Goal: Task Accomplishment & Management: Manage account settings

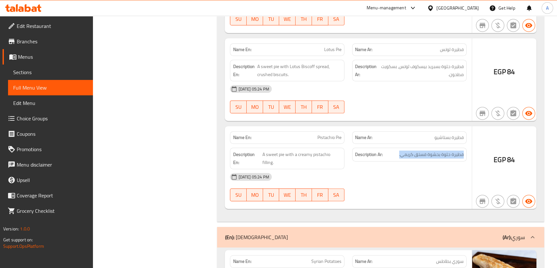
click at [35, 57] on span "Menus" at bounding box center [53, 57] width 70 height 8
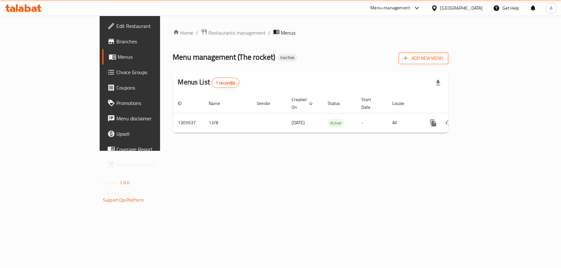
click at [443, 60] on span "Add New Menu" at bounding box center [424, 58] width 40 height 8
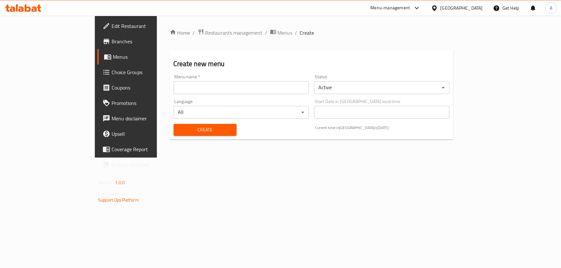
click at [195, 89] on input "text" at bounding box center [241, 87] width 135 height 13
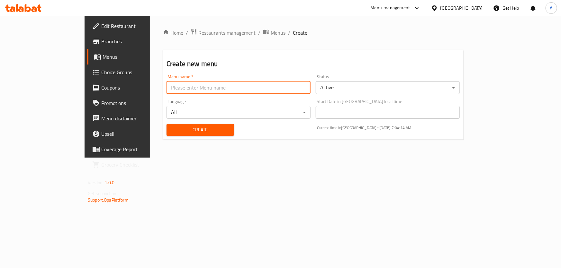
type input "Final"
click at [172, 132] on span "Create" at bounding box center [200, 130] width 57 height 8
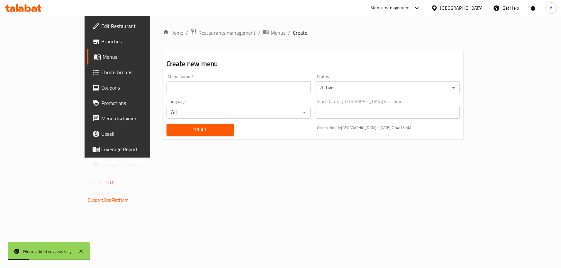
click at [103, 60] on span "Menus" at bounding box center [138, 57] width 70 height 8
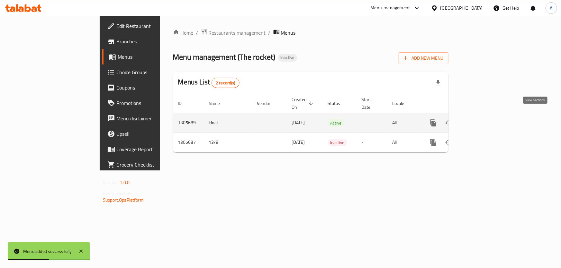
click at [482, 120] on icon "enhanced table" at bounding box center [480, 123] width 6 height 6
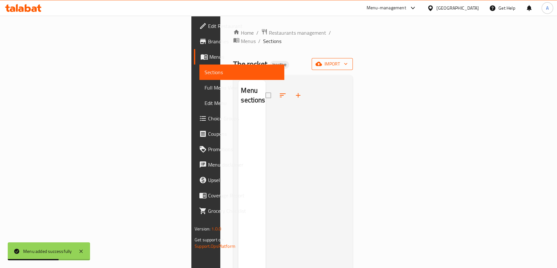
click at [322, 61] on icon "button" at bounding box center [318, 64] width 6 height 6
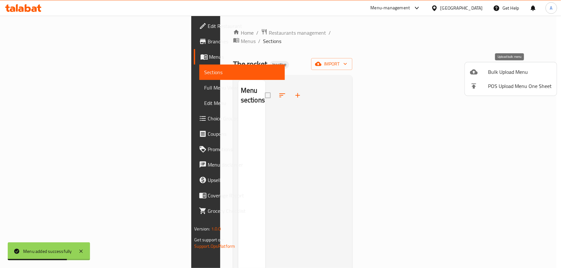
click at [501, 69] on span "Bulk Upload Menu" at bounding box center [520, 72] width 64 height 8
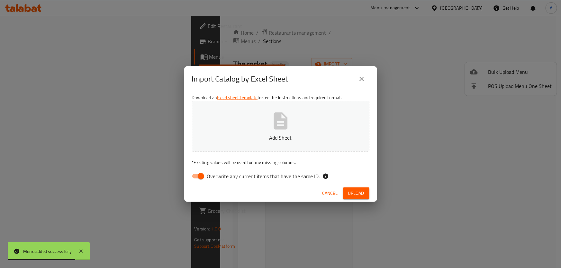
click at [205, 176] on input "Overwrite any current items that have the same ID." at bounding box center [201, 176] width 37 height 12
checkbox input "false"
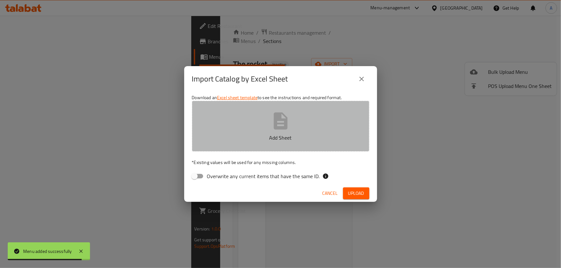
click at [279, 115] on icon "button" at bounding box center [280, 120] width 14 height 17
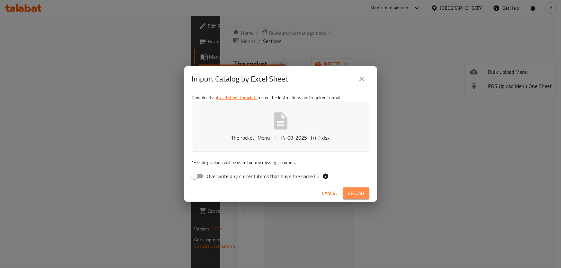
click at [354, 192] on span "Upload" at bounding box center [356, 194] width 16 height 8
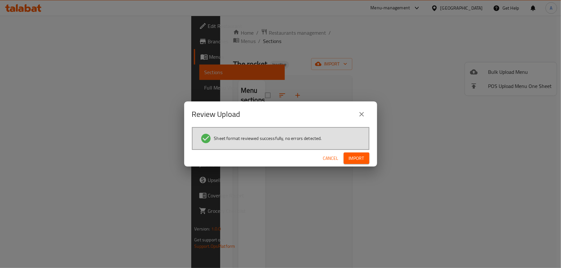
click at [357, 160] on span "Import" at bounding box center [356, 159] width 15 height 8
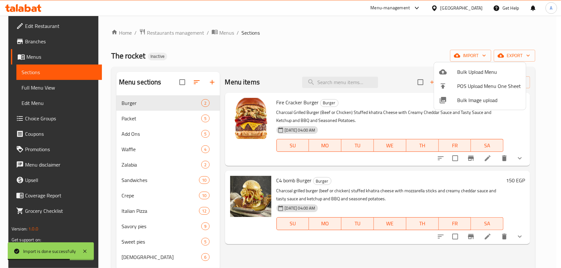
click at [177, 130] on div at bounding box center [280, 134] width 561 height 268
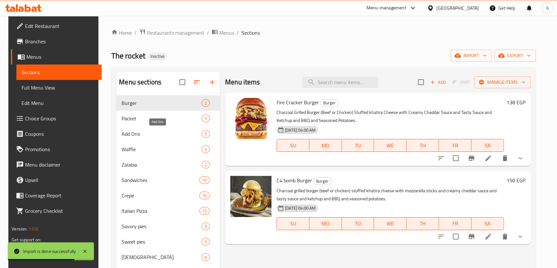
click at [177, 139] on div "Add Ons 5" at bounding box center [167, 133] width 103 height 15
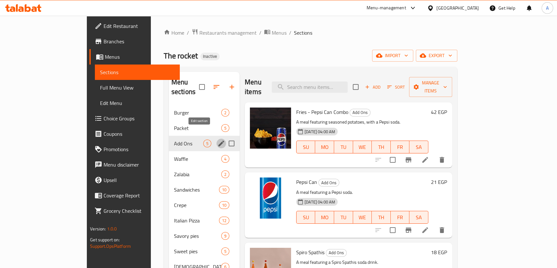
click at [218, 141] on icon "edit" at bounding box center [221, 144] width 6 height 6
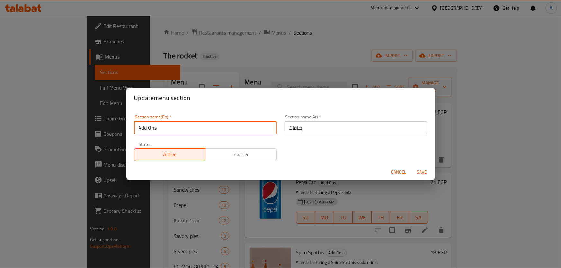
click at [183, 130] on input "Add Ons" at bounding box center [205, 127] width 143 height 13
click at [183, 130] on input "Add ؤ" at bounding box center [205, 127] width 143 height 13
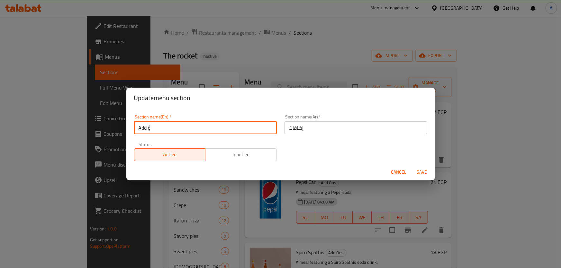
type input "c"
type input "Combo"
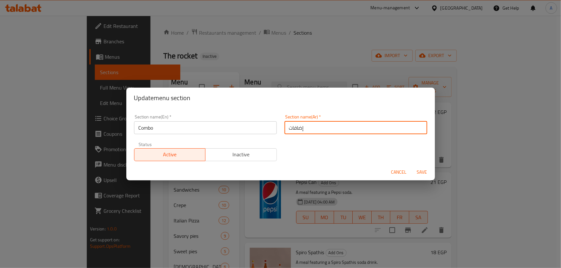
click at [349, 125] on input "إضافات" at bounding box center [355, 127] width 143 height 13
type input "س"
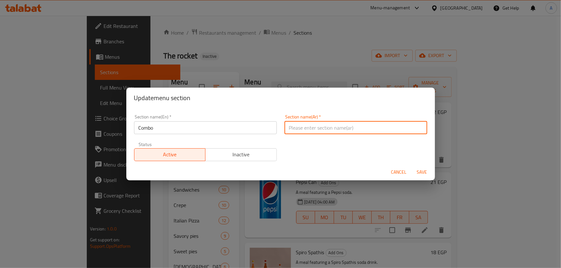
type input "م"
type input "ن"
type input "م"
type input "كومبو"
click at [421, 172] on span "Save" at bounding box center [421, 172] width 15 height 8
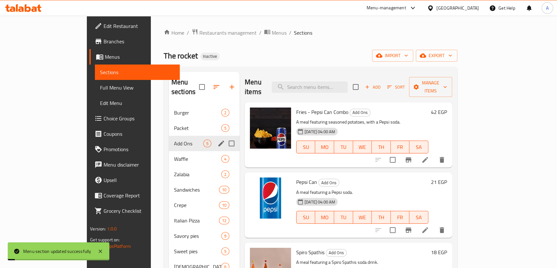
scroll to position [39, 0]
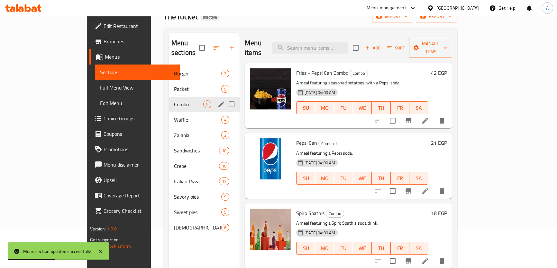
click at [100, 86] on span "Full Menu View" at bounding box center [137, 88] width 75 height 8
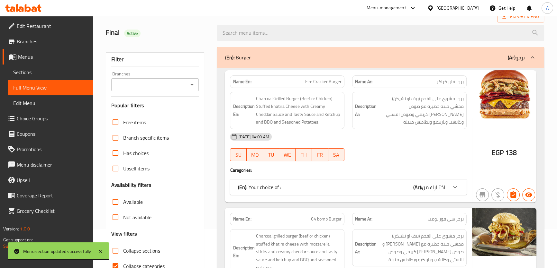
scroll to position [4950, 0]
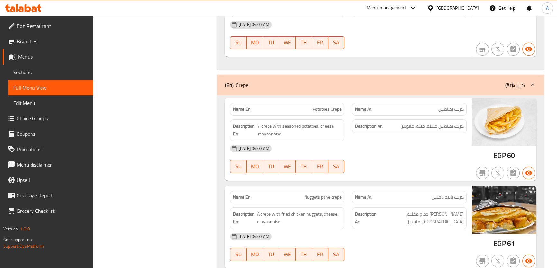
scroll to position [0, 0]
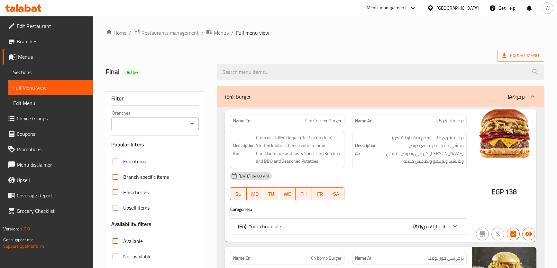
click at [38, 39] on span "Branches" at bounding box center [52, 42] width 71 height 8
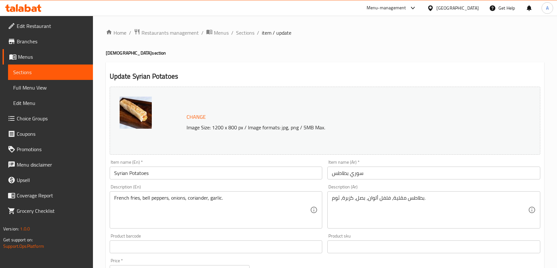
scroll to position [100, 0]
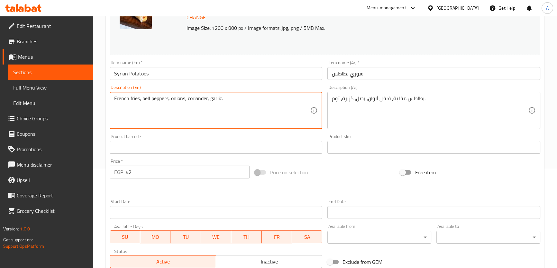
click at [209, 117] on textarea "French fries, bell peppers, onions, coriander, garlic." at bounding box center [212, 110] width 196 height 31
click at [237, 77] on input "Syrian Potatoes" at bounding box center [216, 73] width 213 height 13
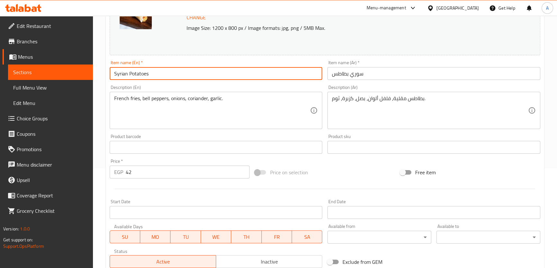
click at [237, 77] on input "Syrian Potatoes" at bounding box center [216, 73] width 213 height 13
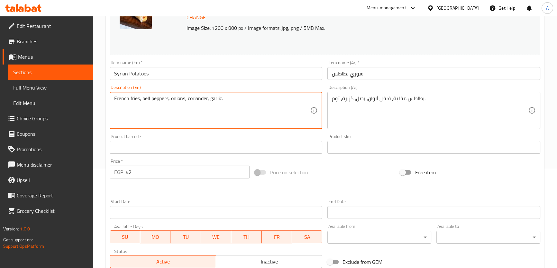
drag, startPoint x: 139, startPoint y: 98, endPoint x: 103, endPoint y: 97, distance: 35.7
click at [263, 106] on textarea "French fries, bell peppers, onions, coriander, garlic." at bounding box center [212, 110] width 196 height 31
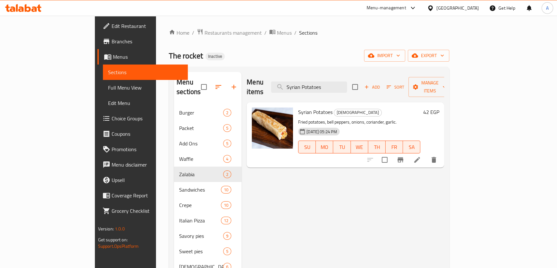
click at [449, 51] on button "export" at bounding box center [428, 56] width 41 height 12
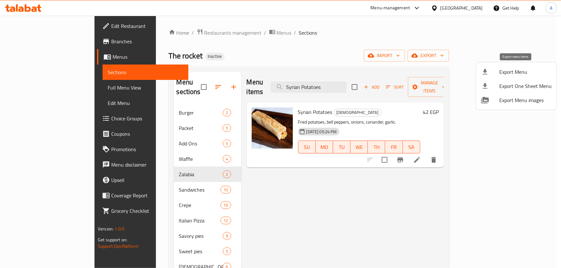
click at [488, 75] on icon at bounding box center [485, 72] width 8 height 8
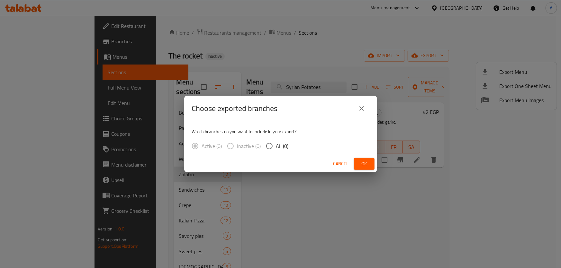
click at [284, 148] on span "All (0)" at bounding box center [282, 146] width 13 height 8
click at [276, 148] on input "All (0)" at bounding box center [269, 145] width 13 height 13
radio input "true"
click at [364, 166] on span "Ok" at bounding box center [364, 164] width 10 height 8
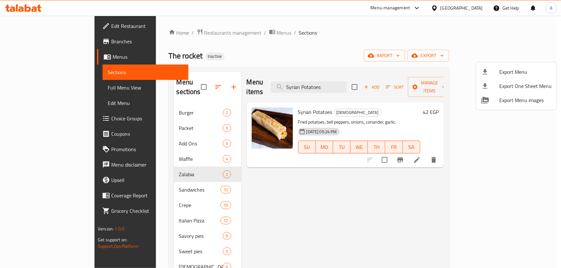
click at [136, 130] on div at bounding box center [280, 134] width 561 height 268
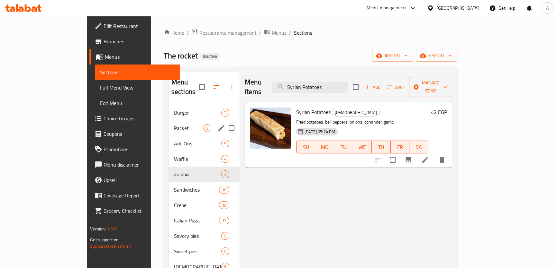
click at [174, 124] on span "Packet" at bounding box center [188, 128] width 29 height 8
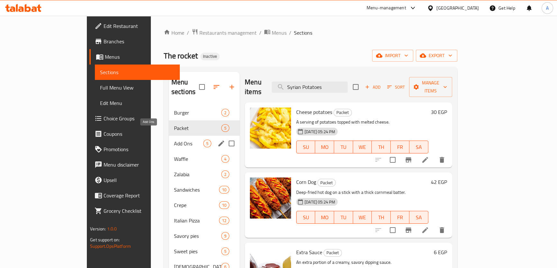
click at [174, 140] on span "Add Ons" at bounding box center [188, 144] width 29 height 8
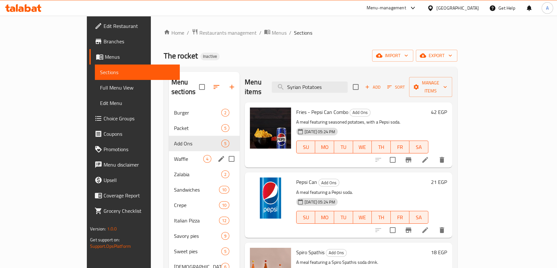
click at [169, 157] on div "Waffle 4" at bounding box center [204, 158] width 71 height 15
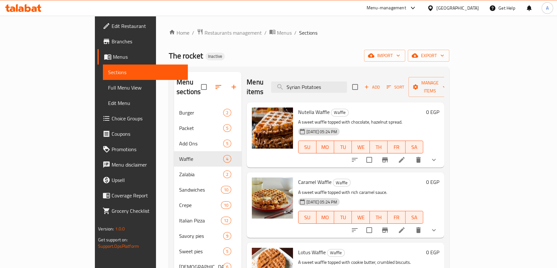
scroll to position [32, 0]
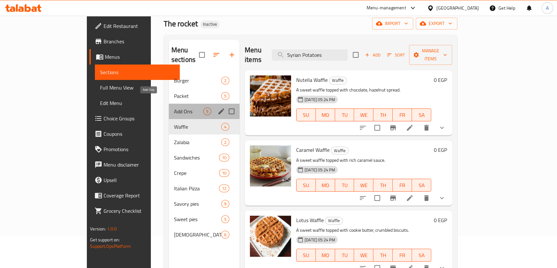
click at [174, 108] on span "Add Ons" at bounding box center [188, 112] width 29 height 8
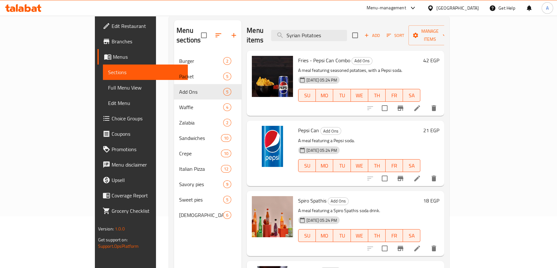
scroll to position [58, 0]
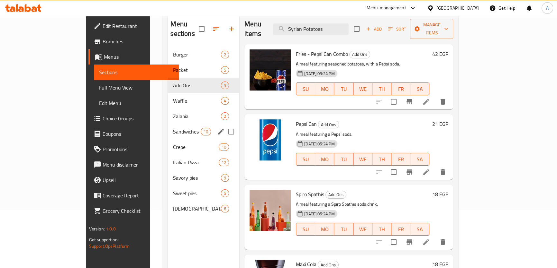
click at [168, 124] on div "Sandwiches 10" at bounding box center [203, 131] width 71 height 15
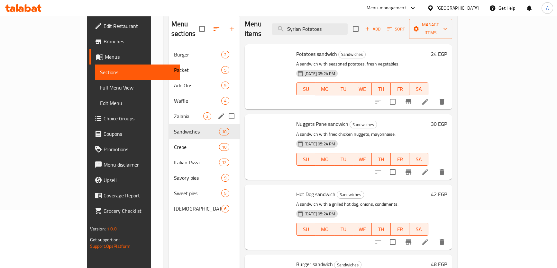
click at [174, 112] on span "Zalabia" at bounding box center [188, 116] width 29 height 8
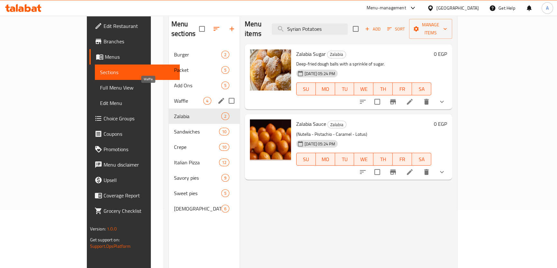
click at [174, 97] on span "Waffle" at bounding box center [188, 101] width 29 height 8
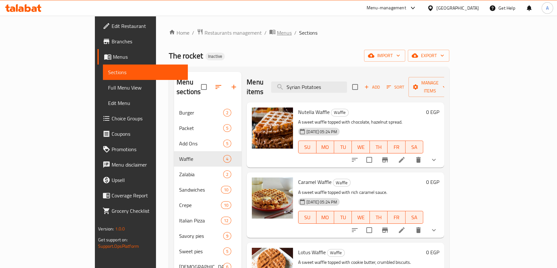
click at [277, 35] on span "Menus" at bounding box center [284, 33] width 15 height 8
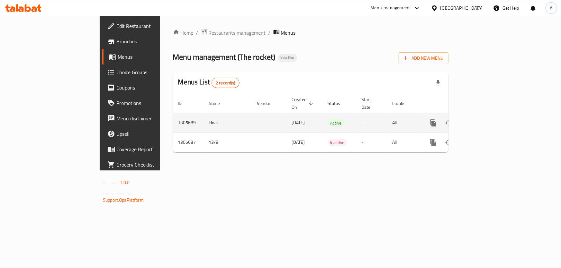
click at [483, 119] on icon "enhanced table" at bounding box center [480, 123] width 8 height 8
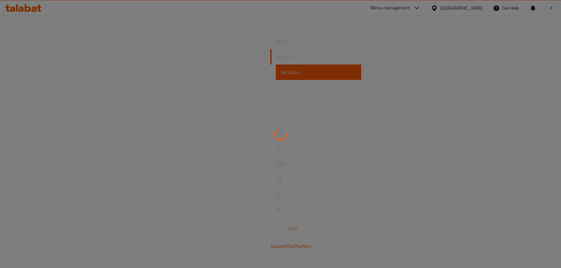
click at [47, 90] on div at bounding box center [280, 134] width 561 height 268
click at [54, 90] on div at bounding box center [280, 134] width 561 height 268
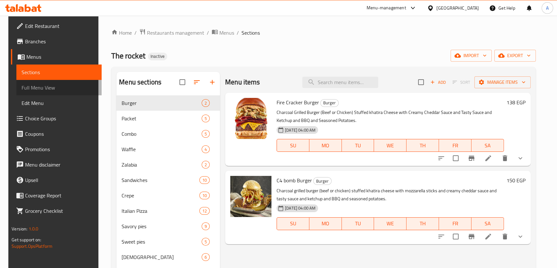
click at [59, 88] on span "Full Menu View" at bounding box center [59, 88] width 75 height 8
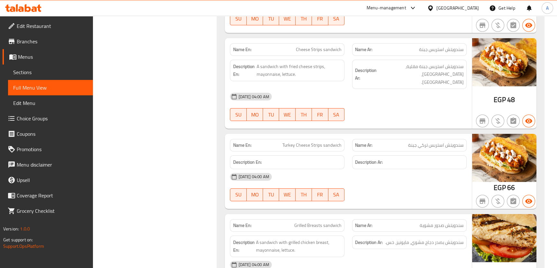
click at [320, 142] on span "Turkey Cheese Strips sandwich" at bounding box center [311, 145] width 59 height 7
copy span "Turkey Cheese Strips sandwich"
click at [408, 140] on div "Name Ar: سندويتش استربس تركي جبنة" at bounding box center [409, 145] width 114 height 13
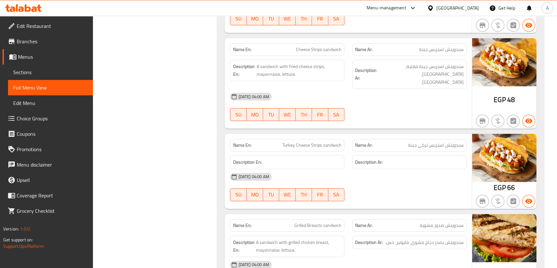
click at [408, 140] on div "Name Ar: سندويتش استربس تركي جبنة" at bounding box center [409, 145] width 114 height 13
copy span "سندويتش استربس تركي جبنة"
click at [501, 142] on img at bounding box center [504, 158] width 64 height 48
click at [434, 142] on span "سندويتش استربس تركي جبنة" at bounding box center [436, 145] width 56 height 7
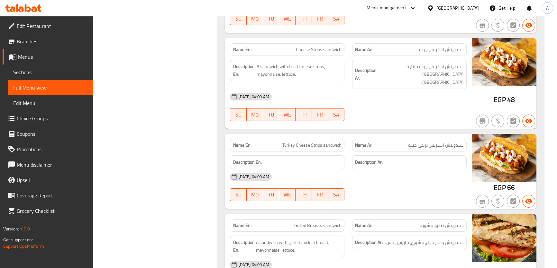
click at [434, 142] on span "سندويتش استربس تركي جبنة" at bounding box center [436, 145] width 56 height 7
click at [526, 137] on img at bounding box center [504, 158] width 64 height 48
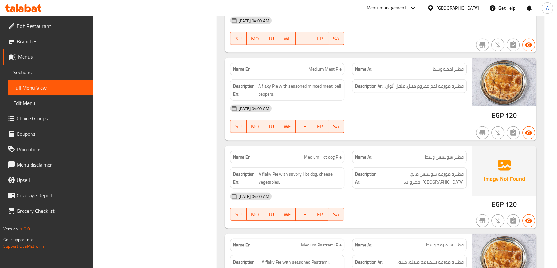
drag, startPoint x: 341, startPoint y: 133, endPoint x: 319, endPoint y: 133, distance: 21.9
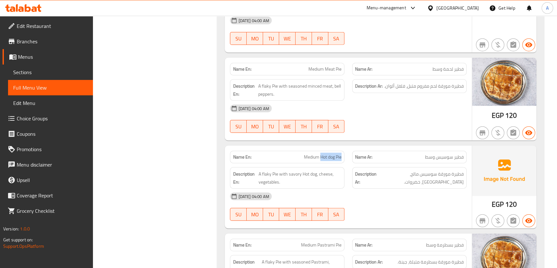
copy span "Hot dog Pie"
click at [307, 170] on span "A flaky Pie with savory Hot dog, cheese, vegetables." at bounding box center [299, 178] width 83 height 16
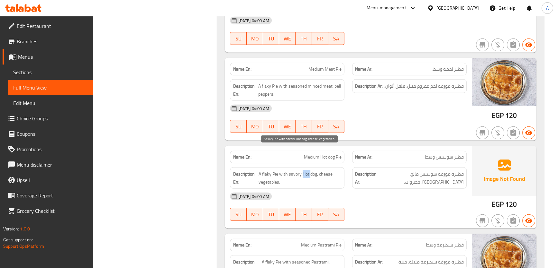
copy span "Hot"
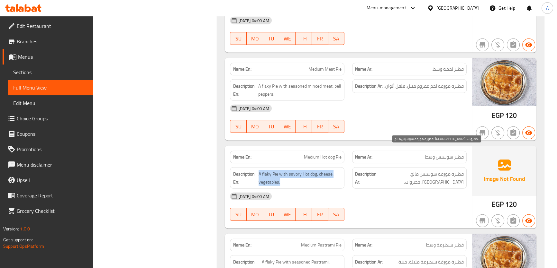
click at [428, 170] on span "فطيرة مورقة سوسيس مالح، [GEOGRAPHIC_DATA]، خضروات." at bounding box center [421, 178] width 86 height 16
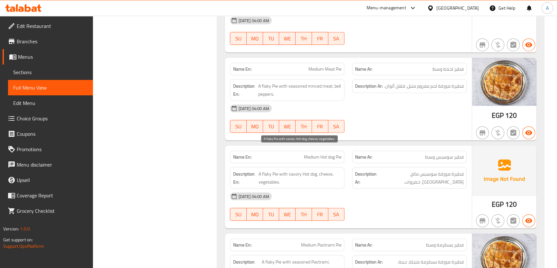
click at [314, 170] on span "A flaky Pie with savory Hot dog, cheese, vegetables." at bounding box center [299, 178] width 83 height 16
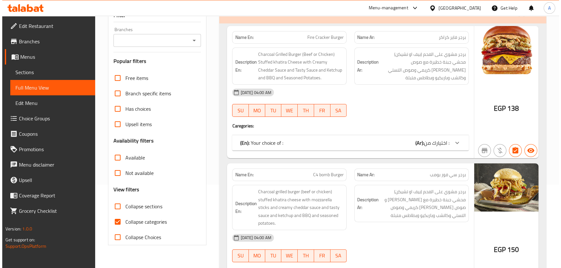
scroll to position [0, 0]
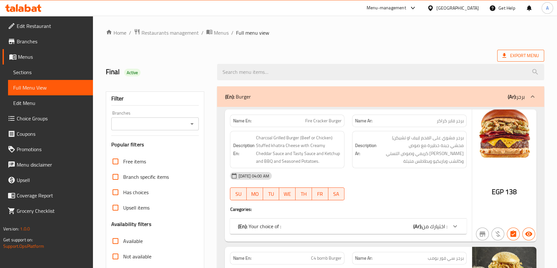
click at [511, 61] on span "Export Menu" at bounding box center [520, 56] width 47 height 12
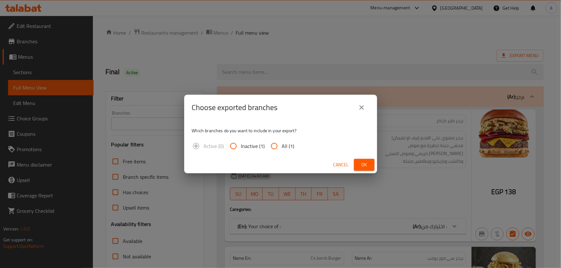
click at [289, 147] on span "All (1)" at bounding box center [288, 146] width 13 height 8
click at [282, 147] on input "All (1)" at bounding box center [273, 146] width 15 height 15
radio input "true"
click at [366, 109] on button "close" at bounding box center [361, 107] width 15 height 15
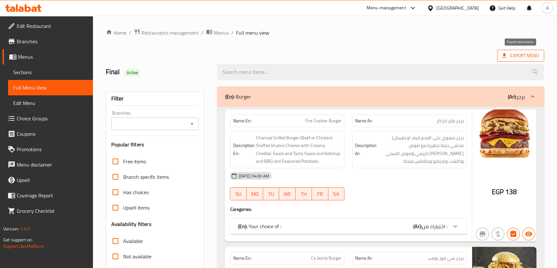
click at [511, 58] on span "Export Menu" at bounding box center [520, 56] width 37 height 8
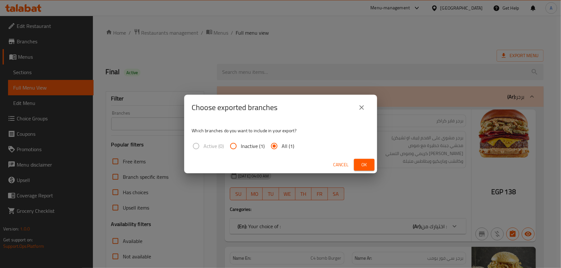
click at [368, 167] on span "Ok" at bounding box center [364, 165] width 10 height 8
